Goal: Task Accomplishment & Management: Use online tool/utility

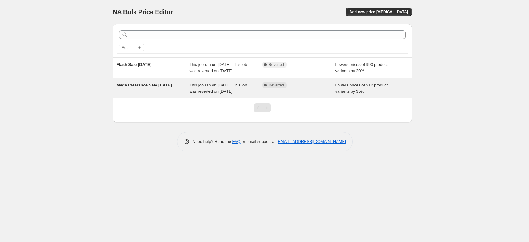
click at [129, 84] on span "Mega Clearance Sale [DATE]" at bounding box center [144, 85] width 55 height 5
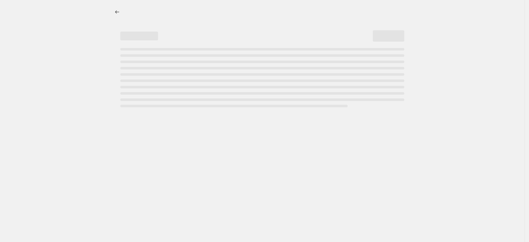
select select "percentage"
select select "collection"
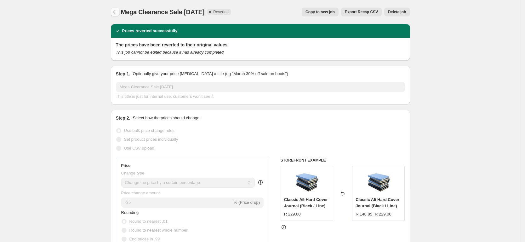
click at [118, 11] on icon "Price change jobs" at bounding box center [115, 12] width 6 height 6
